Goal: Use online tool/utility: Utilize a website feature to perform a specific function

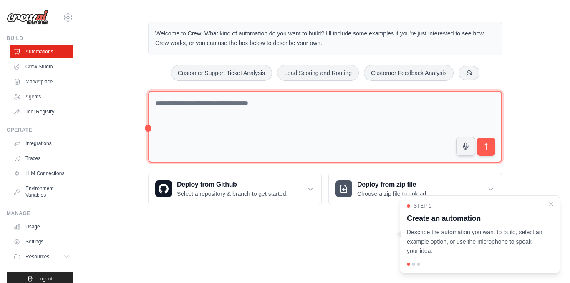
click at [370, 113] on textarea at bounding box center [325, 127] width 354 height 72
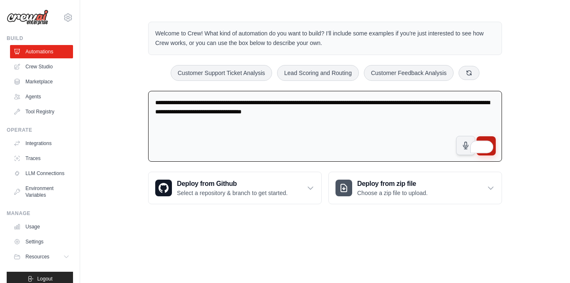
type textarea "**********"
click at [493, 152] on button "submit" at bounding box center [486, 145] width 19 height 19
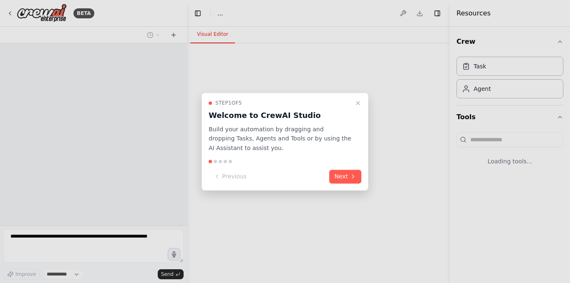
select select "****"
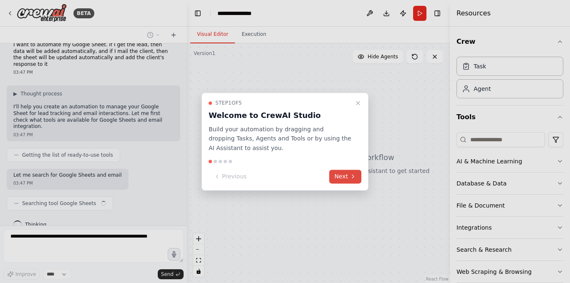
scroll to position [18, 0]
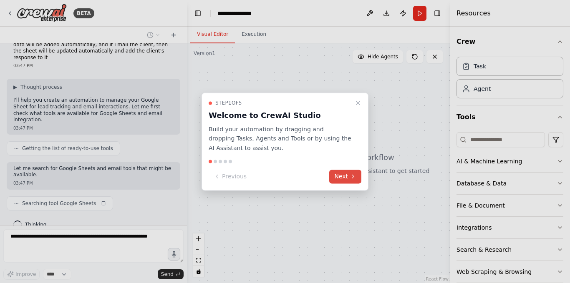
click at [351, 175] on icon at bounding box center [353, 177] width 7 height 7
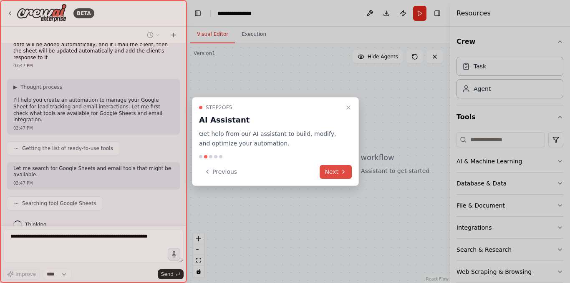
scroll to position [39, 0]
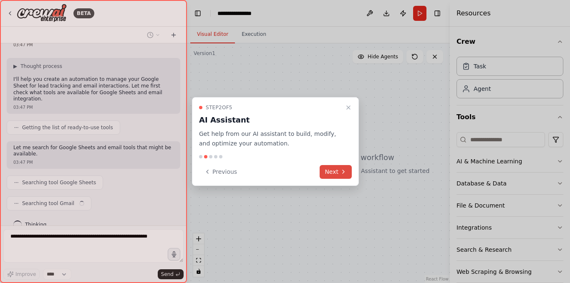
click at [341, 173] on icon at bounding box center [343, 172] width 7 height 7
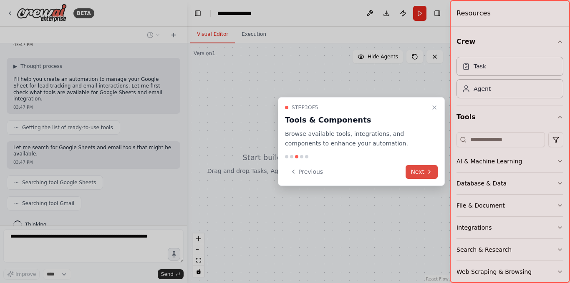
click at [423, 173] on button "Next" at bounding box center [422, 172] width 32 height 14
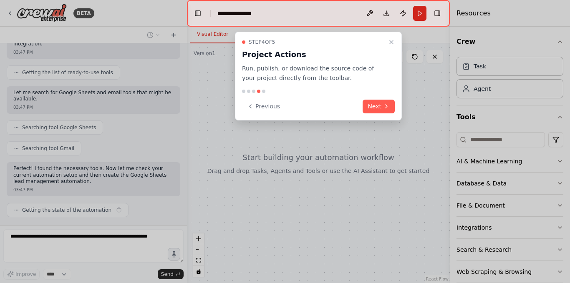
scroll to position [101, 0]
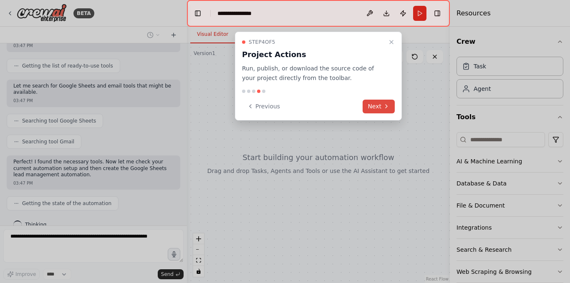
click at [381, 110] on button "Next" at bounding box center [379, 107] width 32 height 14
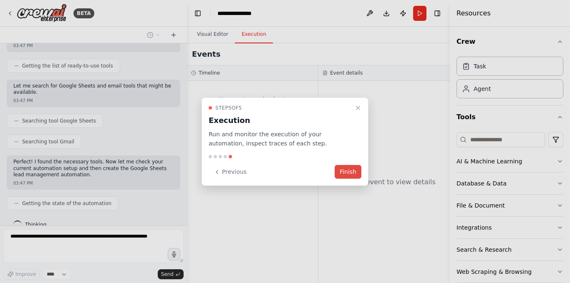
click at [350, 174] on button "Finish" at bounding box center [348, 172] width 27 height 14
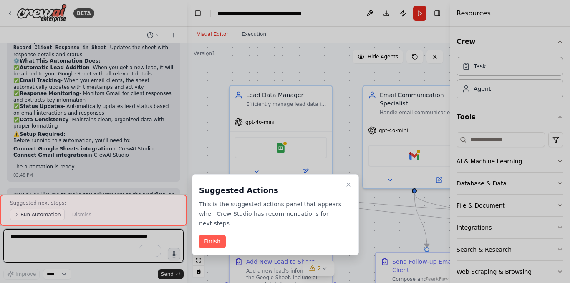
scroll to position [786, 0]
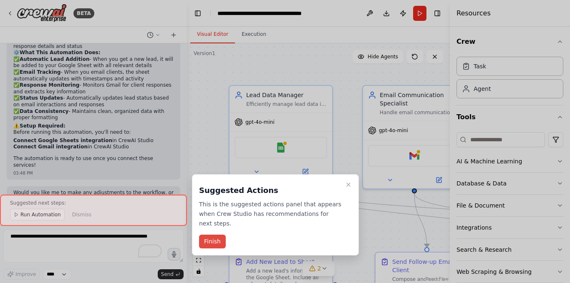
click at [206, 239] on button "Finish" at bounding box center [212, 242] width 27 height 14
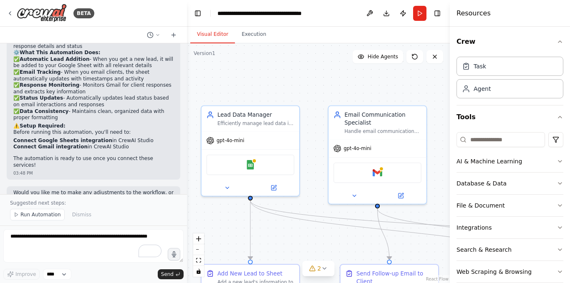
drag, startPoint x: 354, startPoint y: 136, endPoint x: 324, endPoint y: 156, distance: 36.1
click at [324, 156] on div ".deletable-edge-delete-btn { width: 20px; height: 20px; border: 0px solid #ffff…" at bounding box center [318, 163] width 263 height 240
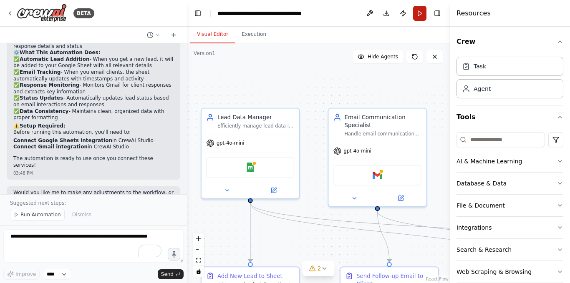
click at [422, 15] on button "Run" at bounding box center [419, 13] width 13 height 15
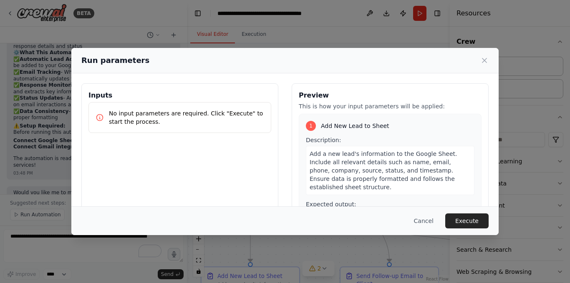
click at [174, 98] on h3 "Inputs" at bounding box center [179, 96] width 183 height 10
click at [381, 200] on div "Expected output: Confirmation that the new lead has been successfully added to …" at bounding box center [390, 221] width 169 height 43
click at [483, 61] on icon at bounding box center [484, 60] width 8 height 8
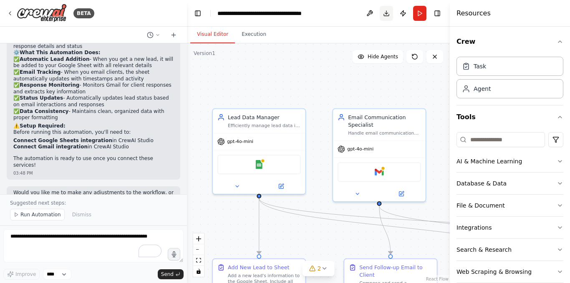
click at [389, 13] on button "Download" at bounding box center [386, 13] width 13 height 15
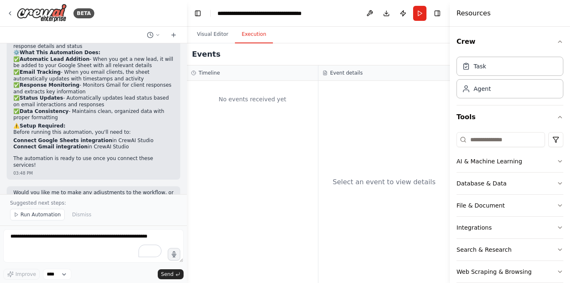
click at [240, 34] on button "Execution" at bounding box center [254, 35] width 38 height 18
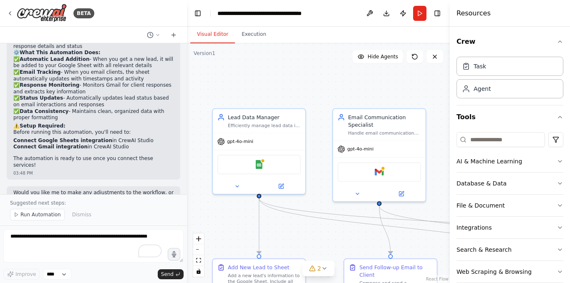
click at [220, 34] on button "Visual Editor" at bounding box center [212, 35] width 45 height 18
click at [440, 13] on button "Toggle Right Sidebar" at bounding box center [438, 14] width 12 height 12
